Goal: Find specific page/section: Find specific page/section

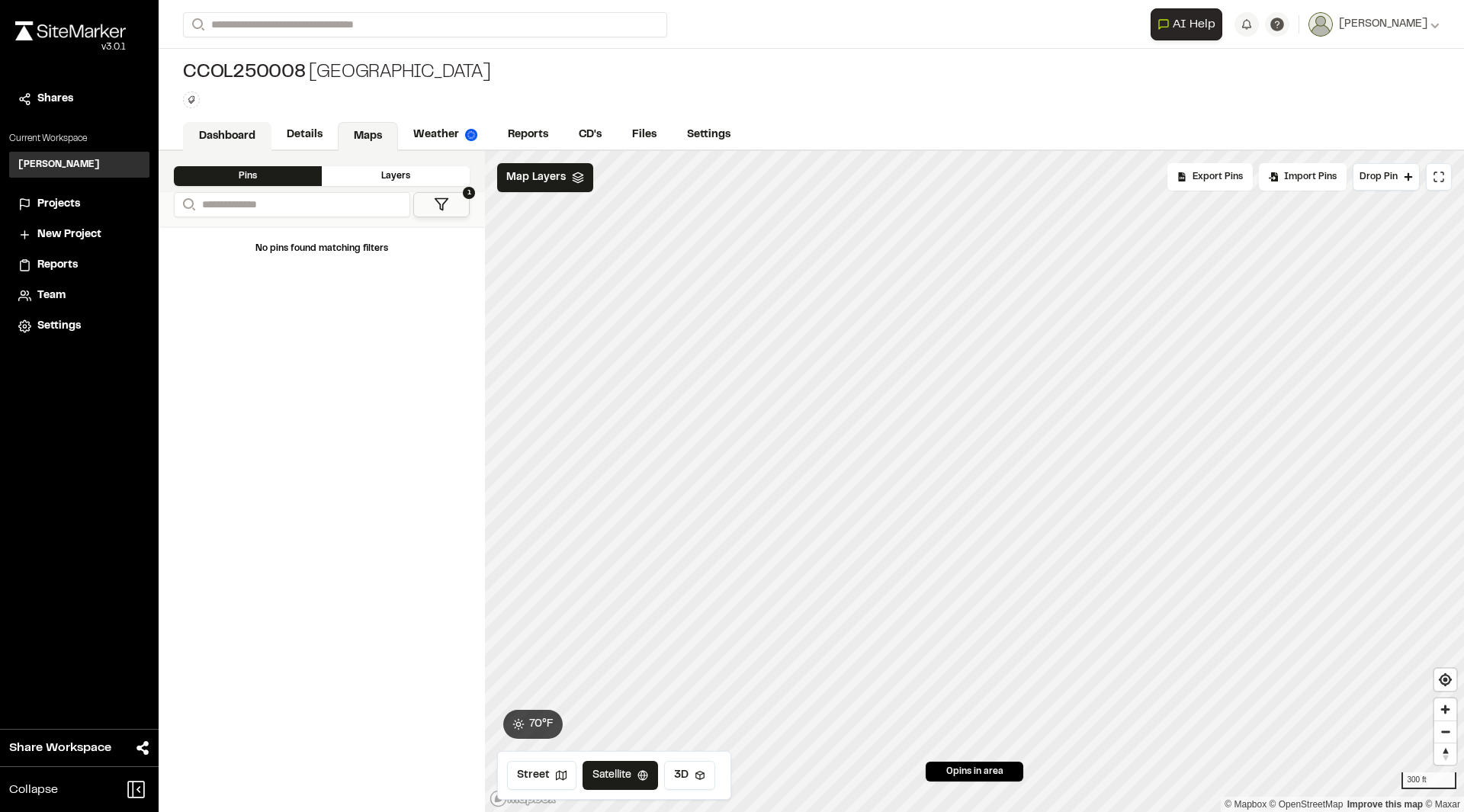
click at [217, 135] on link "Dashboard" at bounding box center [227, 136] width 89 height 29
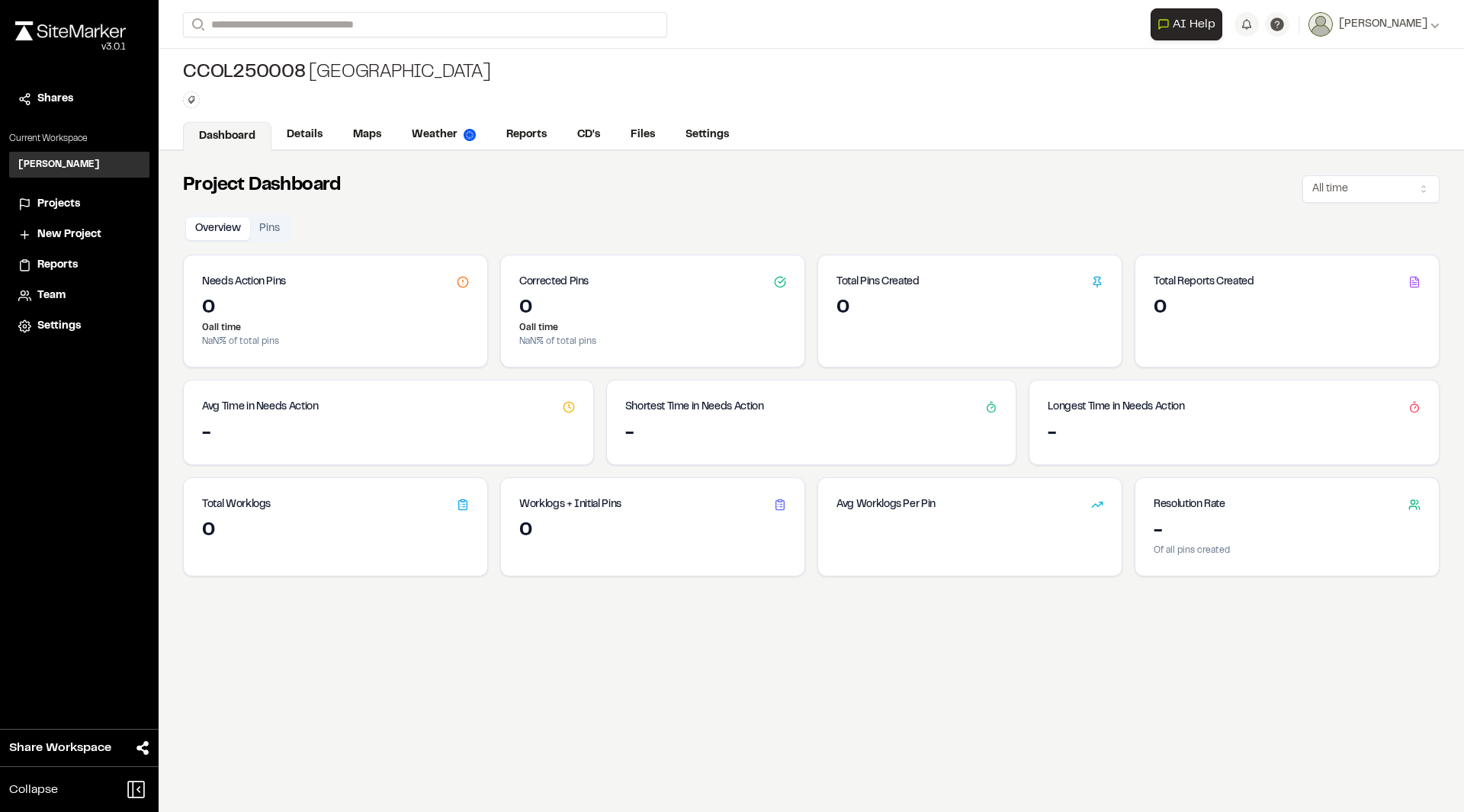
click at [49, 27] on img at bounding box center [70, 30] width 111 height 19
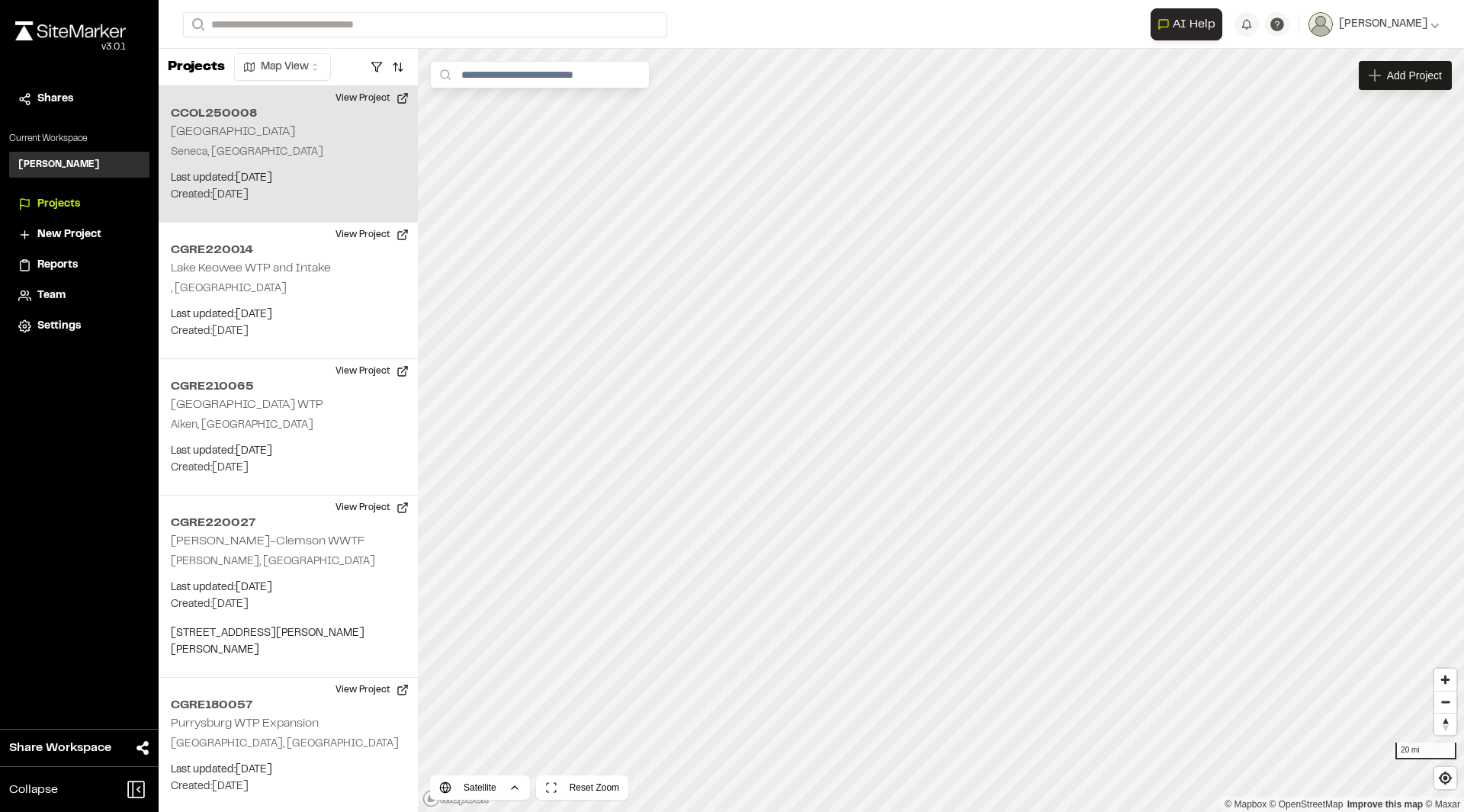
click at [241, 197] on p "Created: Sep 17, 2025" at bounding box center [288, 195] width 235 height 16
click at [942, 435] on div "CCOL250008 Hartwell Ridge" at bounding box center [941, 431] width 23 height 23
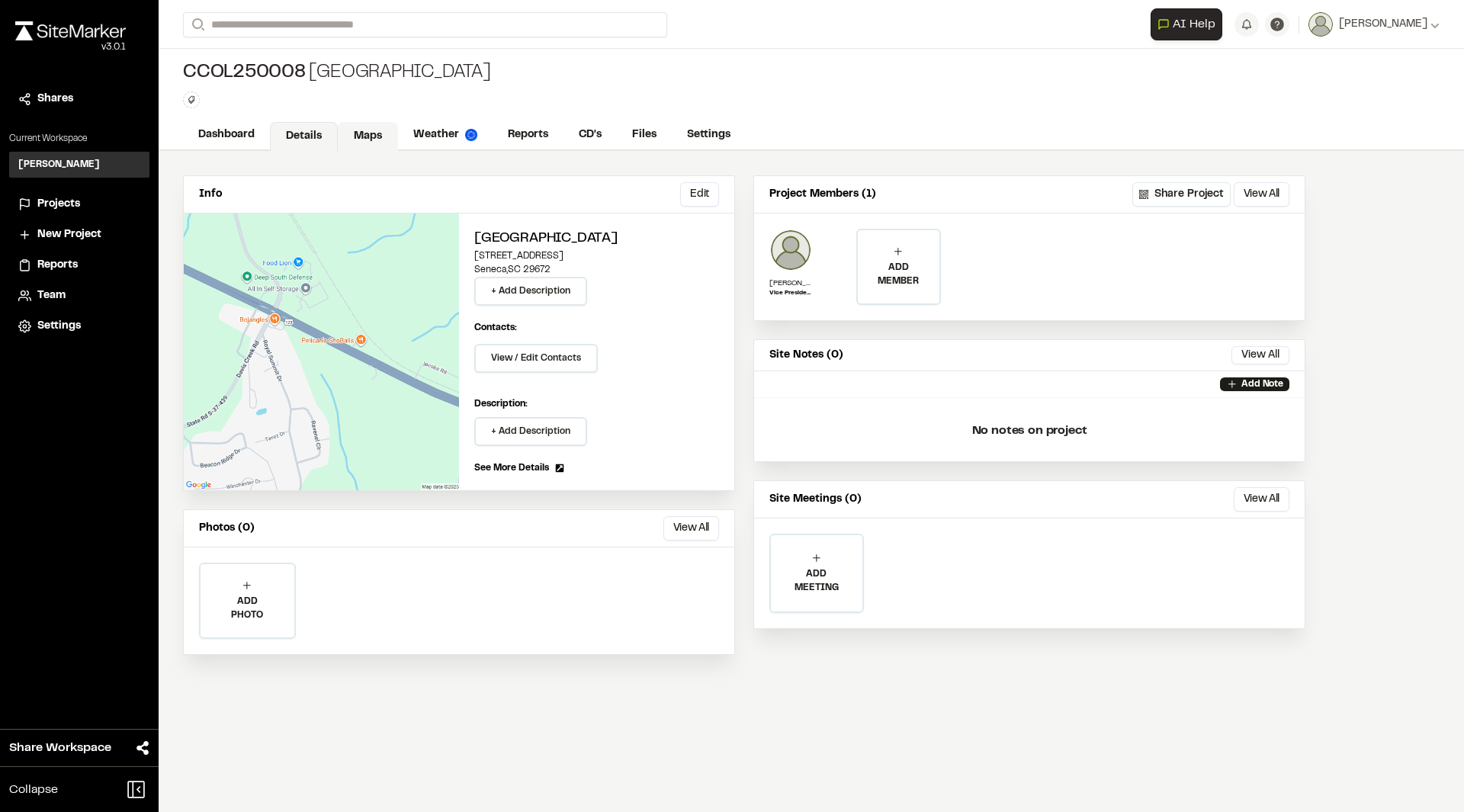
click at [383, 136] on link "Maps" at bounding box center [368, 136] width 60 height 29
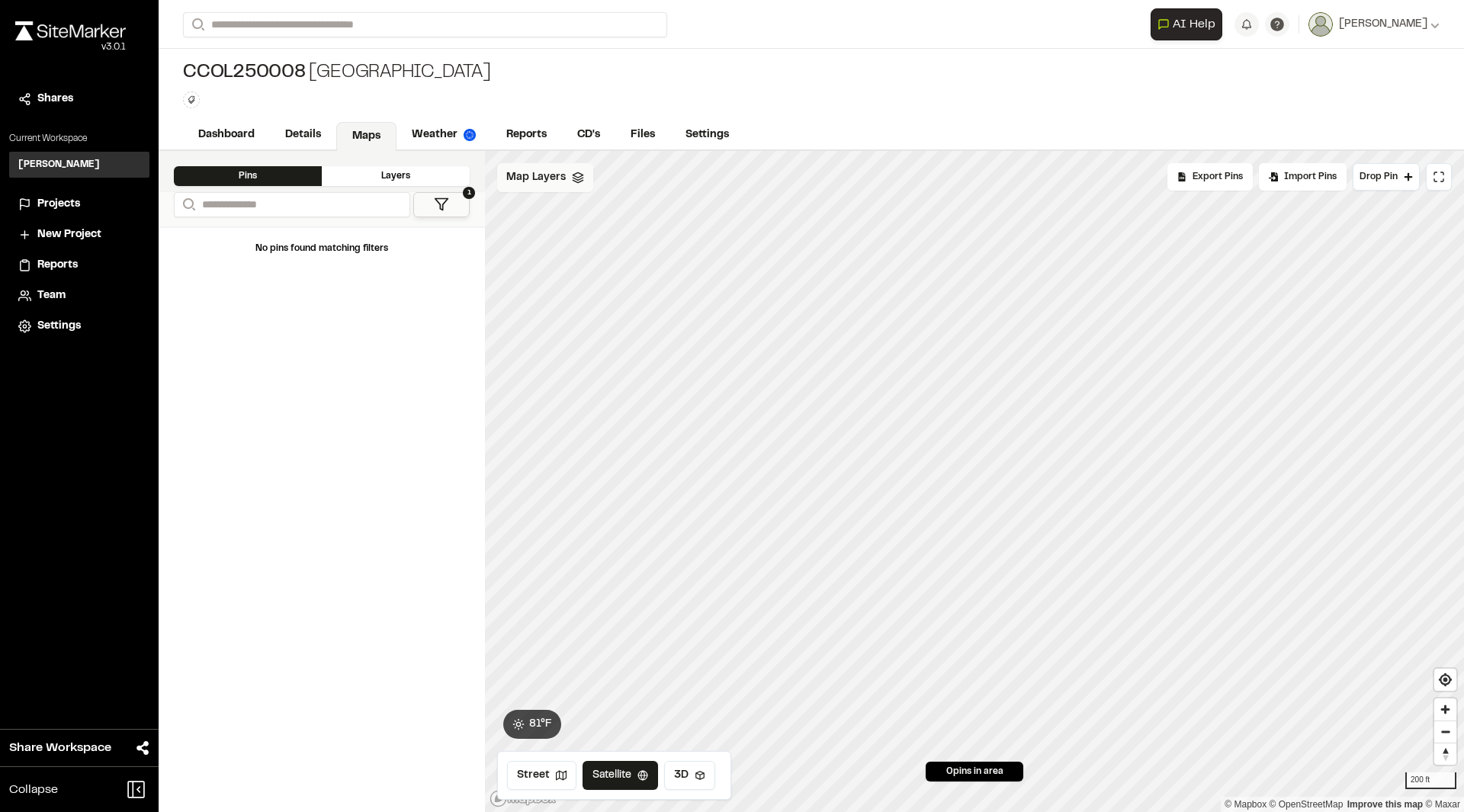
click at [530, 181] on span "Map Layers" at bounding box center [536, 177] width 59 height 16
click at [562, 238] on span "[PERSON_NAME]" at bounding box center [588, 242] width 105 height 18
